Goal: Navigation & Orientation: Find specific page/section

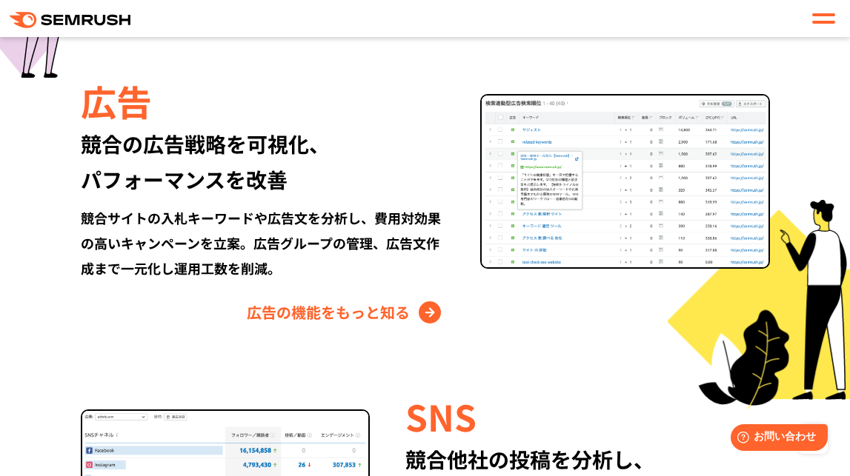
scroll to position [1728, 0]
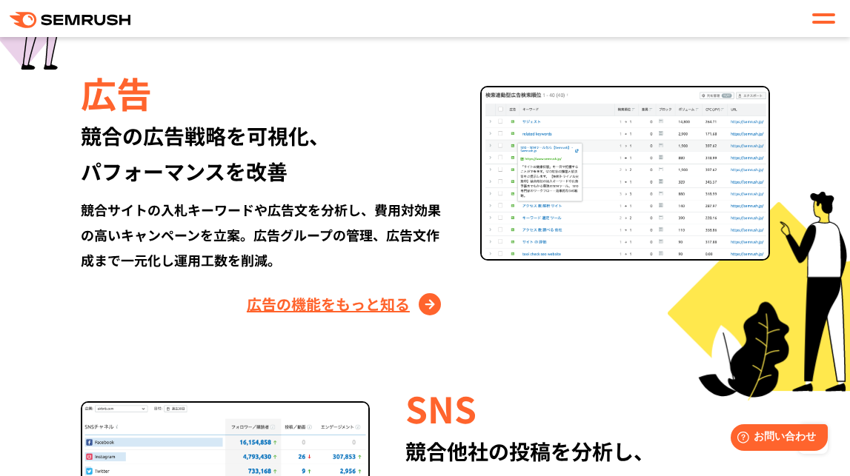
click at [295, 300] on link "広告の機能をもっと知る" at bounding box center [346, 305] width 198 height 24
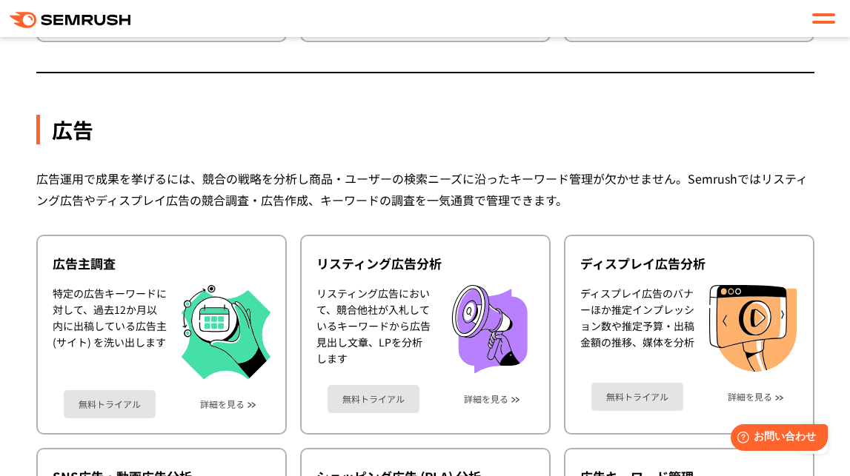
scroll to position [1250, 0]
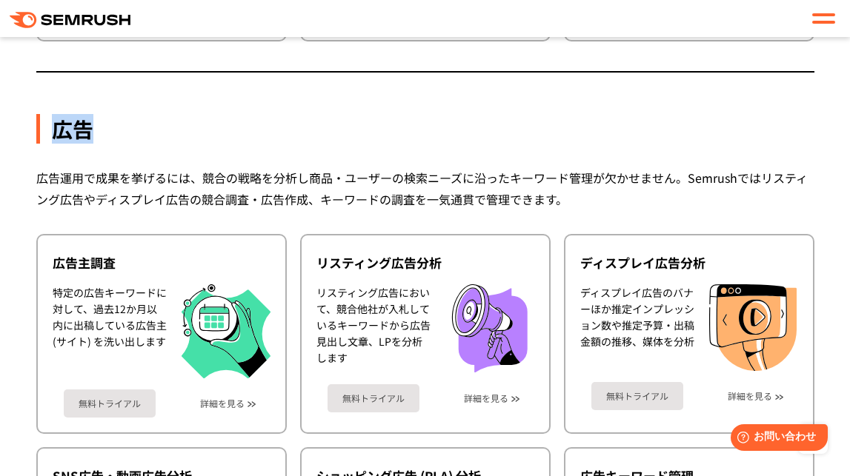
drag, startPoint x: 203, startPoint y: 30, endPoint x: 226, endPoint y: 142, distance: 114.2
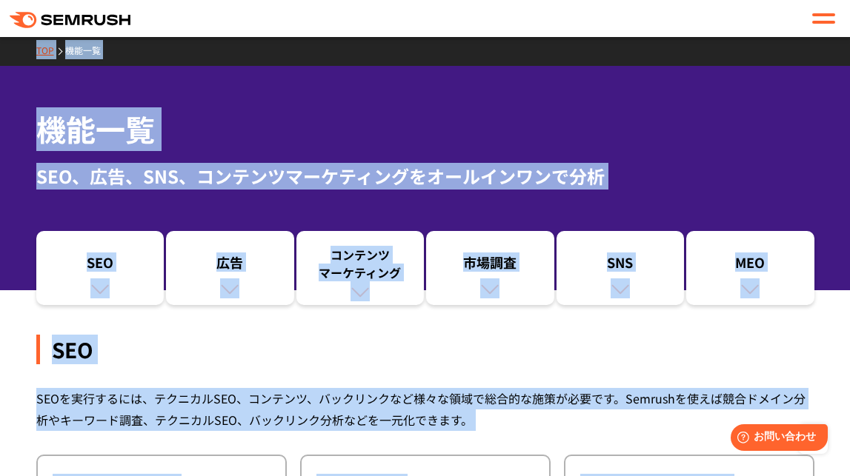
scroll to position [0, 0]
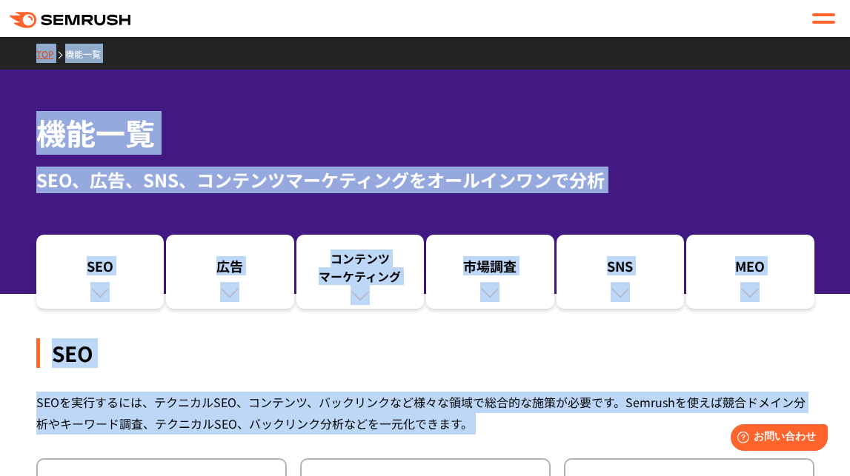
click at [219, 349] on div "SEO" at bounding box center [425, 354] width 778 height 30
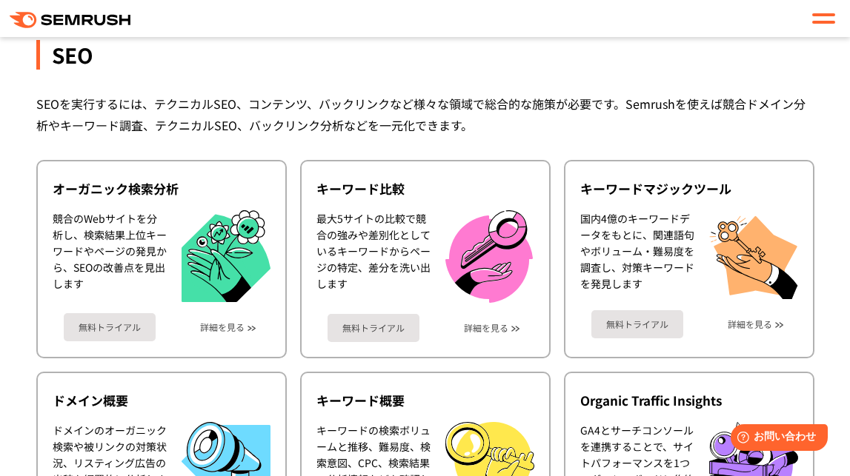
scroll to position [300, 0]
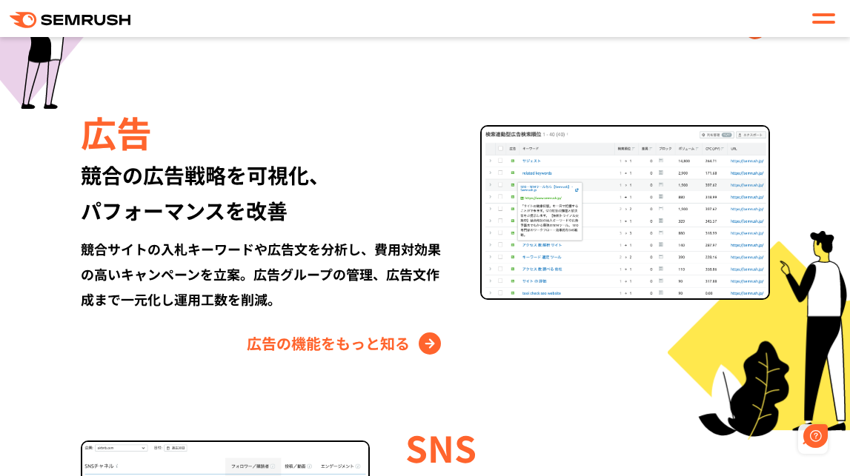
scroll to position [1728, 0]
